Goal: Find specific page/section: Find specific page/section

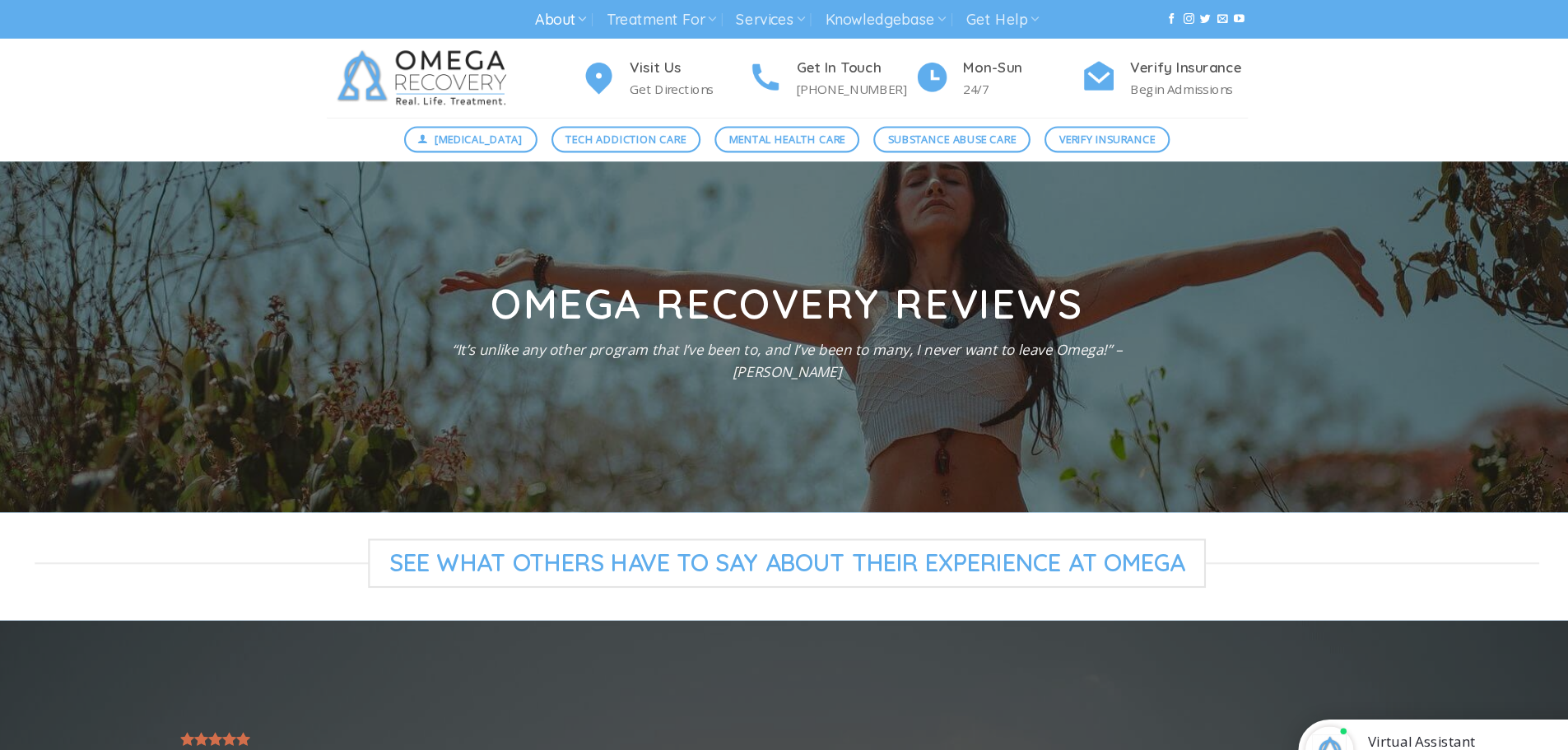
click at [565, 15] on link "About" at bounding box center [571, 18] width 49 height 30
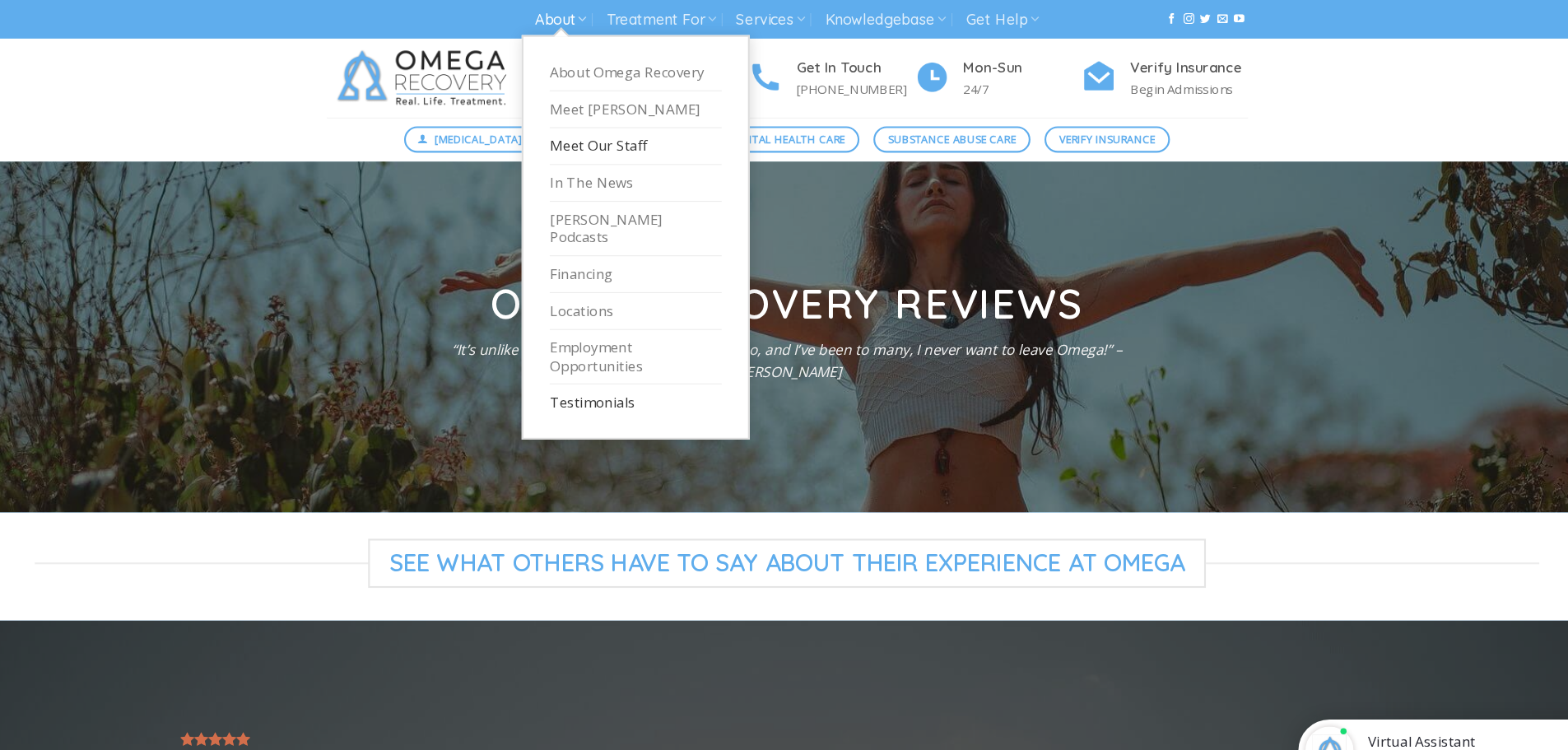
click at [627, 139] on link "Meet Our Staff" at bounding box center [642, 137] width 161 height 34
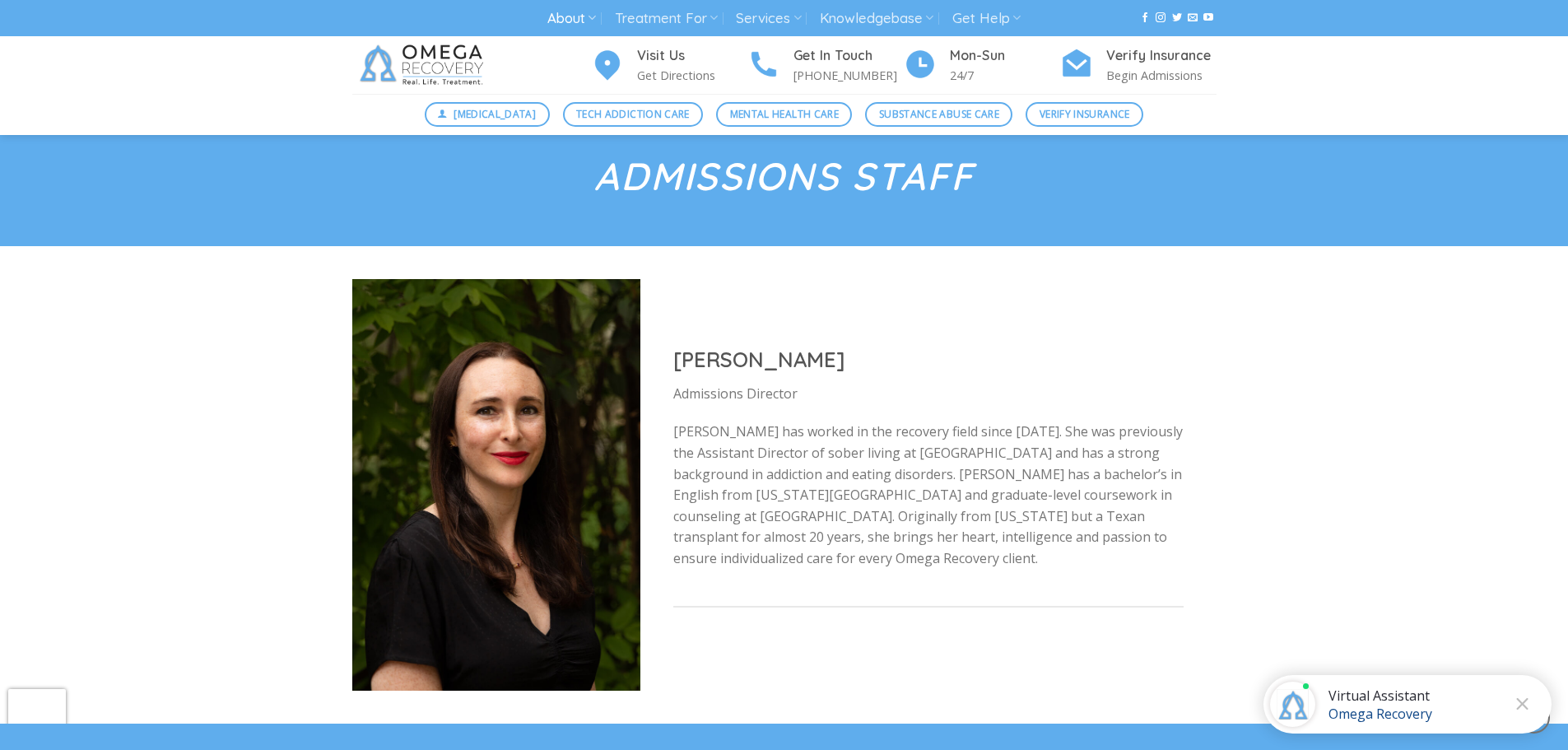
scroll to position [6062, 0]
